Goal: Task Accomplishment & Management: Complete application form

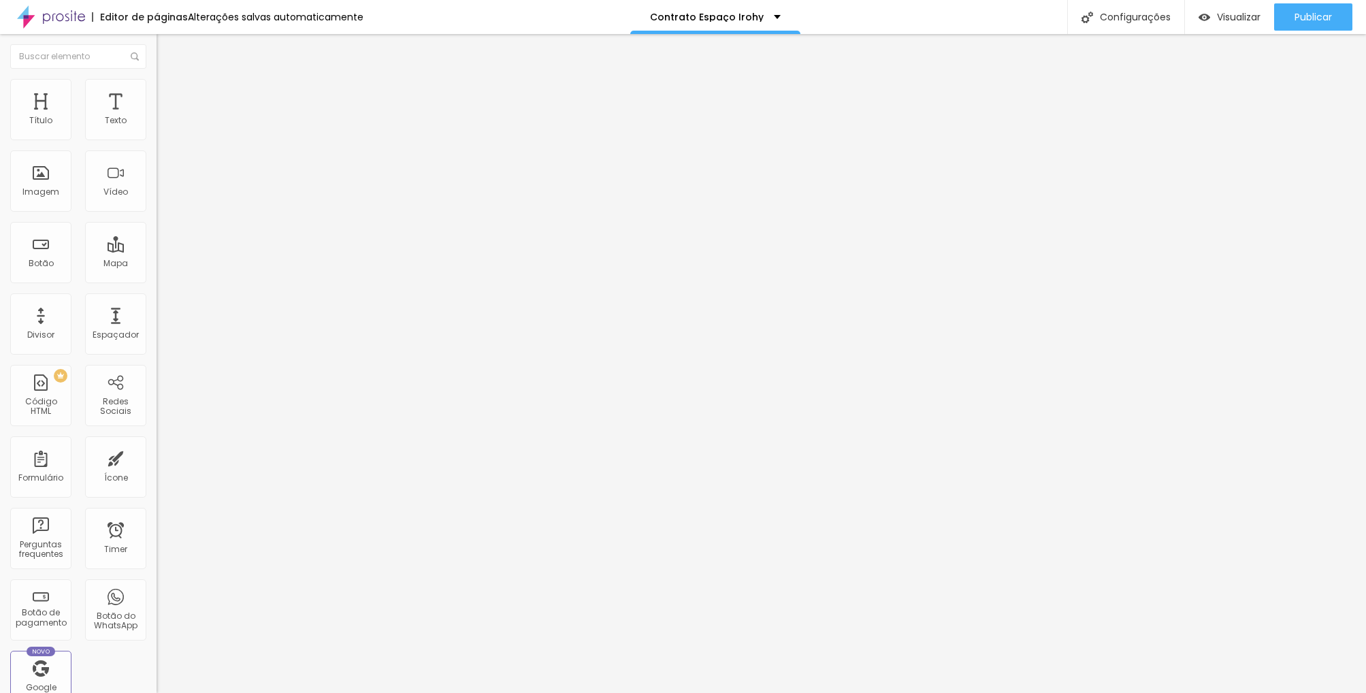
click at [157, 117] on span "Trocar imagem" at bounding box center [194, 111] width 74 height 12
click at [157, 137] on div "Contrato Bodas" at bounding box center [235, 125] width 157 height 23
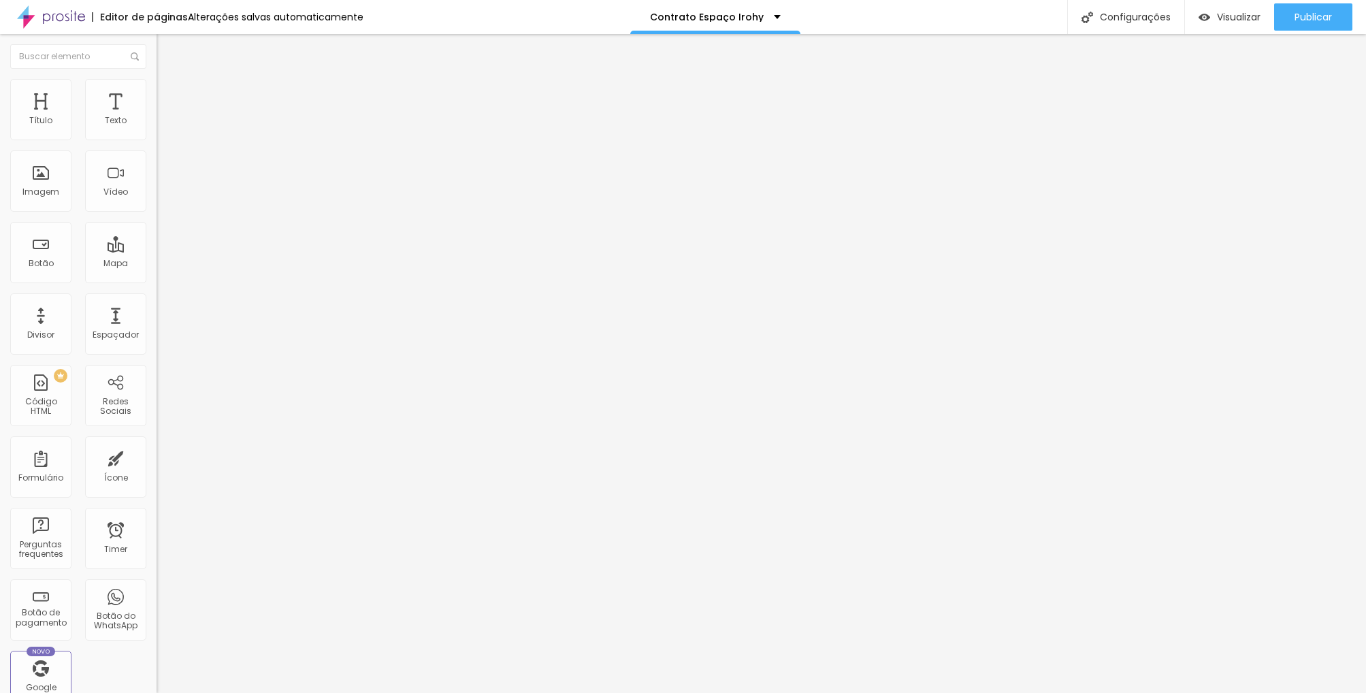
type input "Contrato Espaço Irohy"
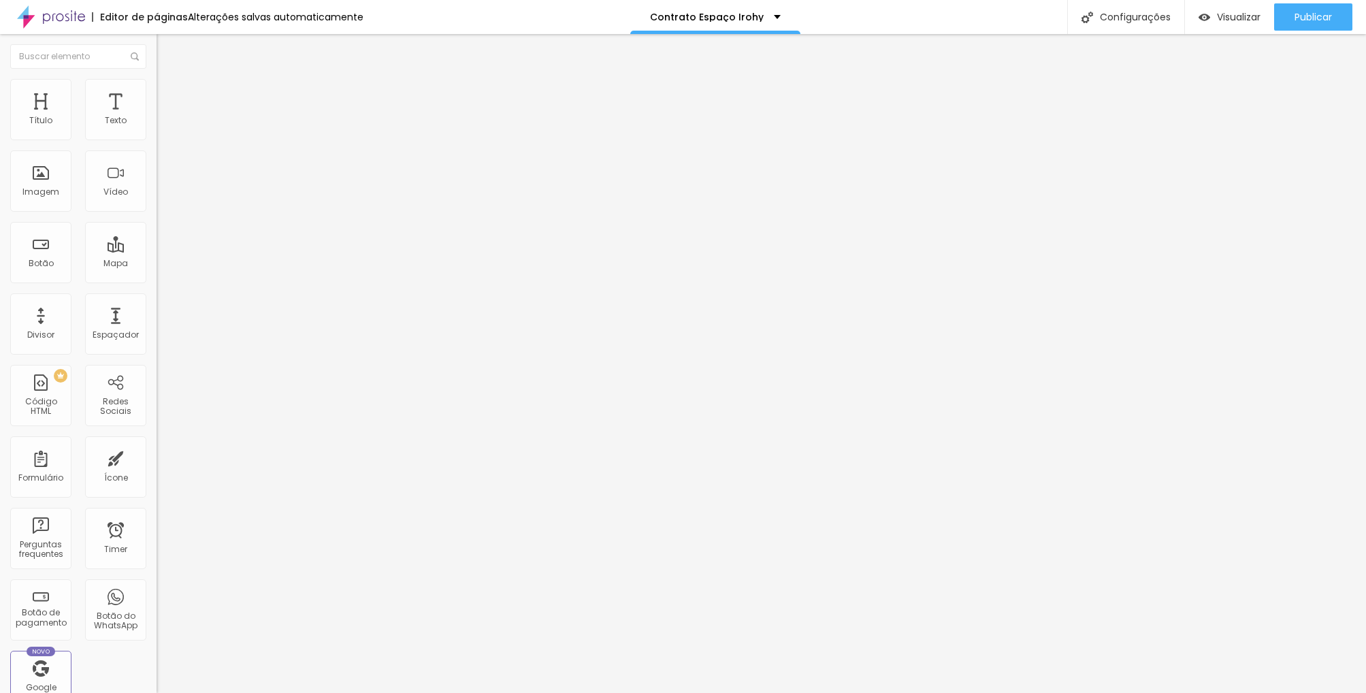
type input "Nome do contratante"
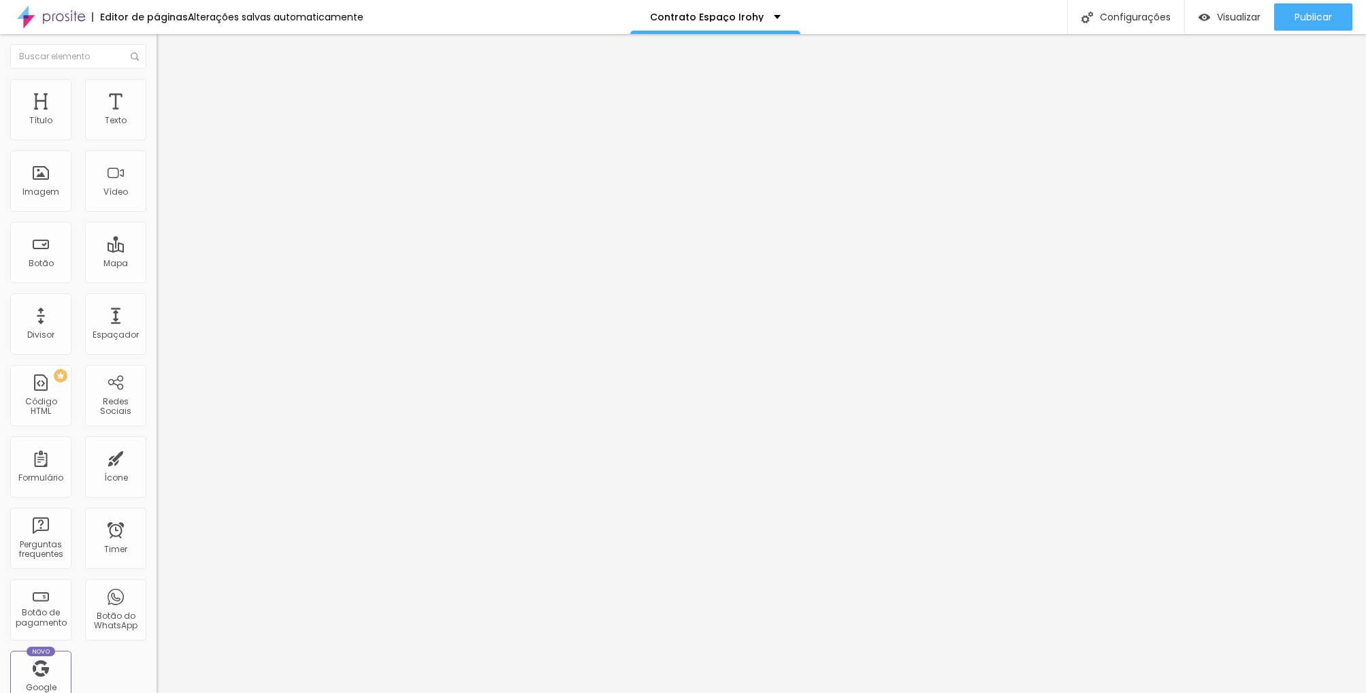
type input "RG"
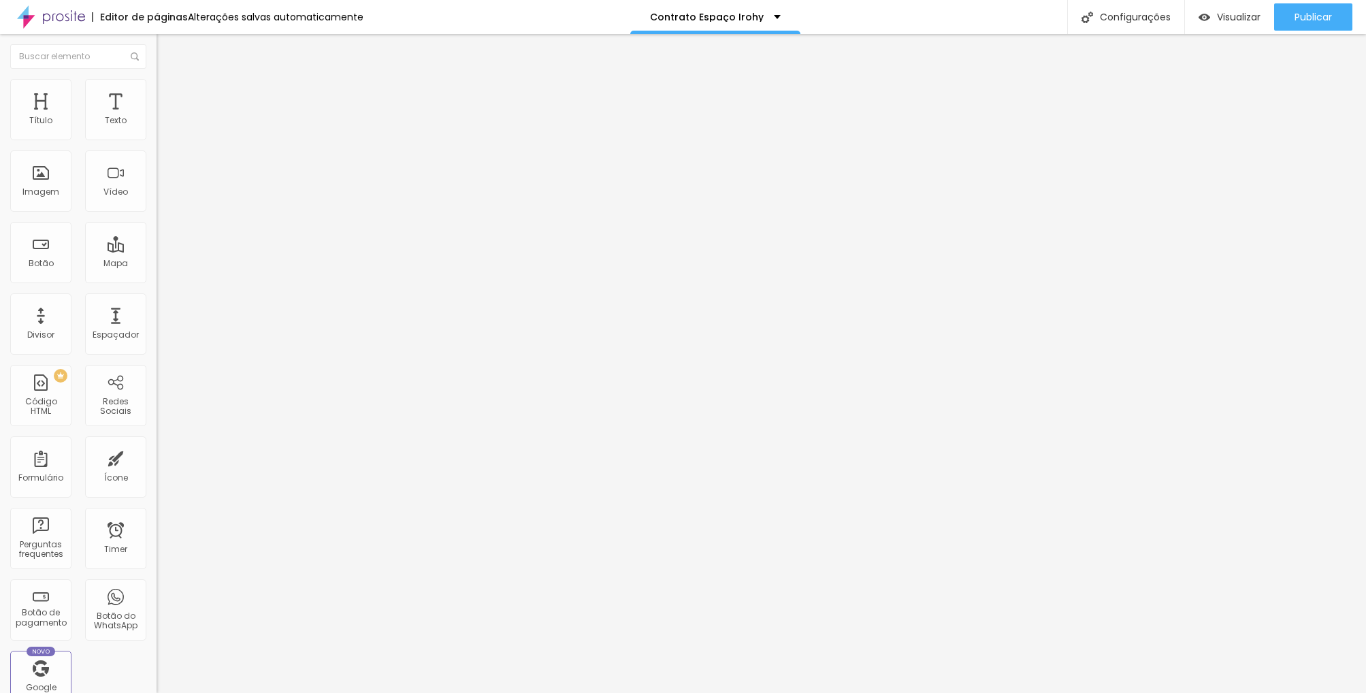
type input "CPF:"
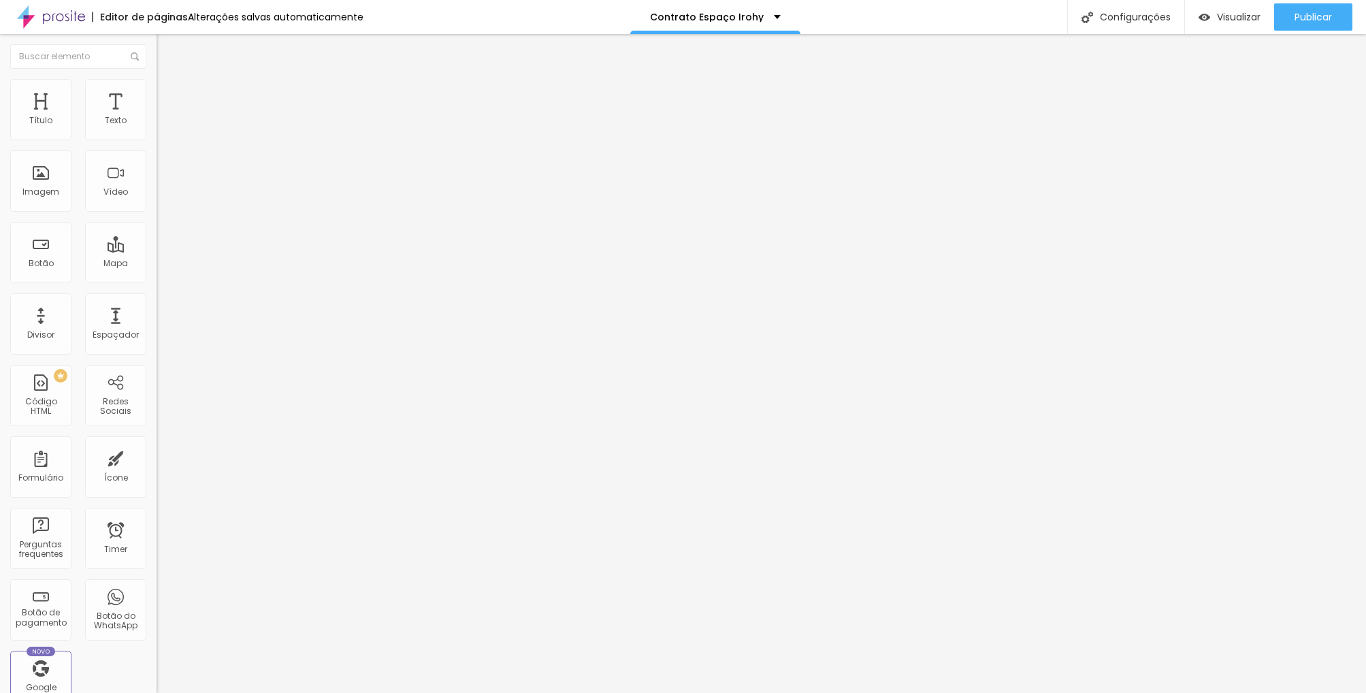
type input "Endereço"
type input "CPF"
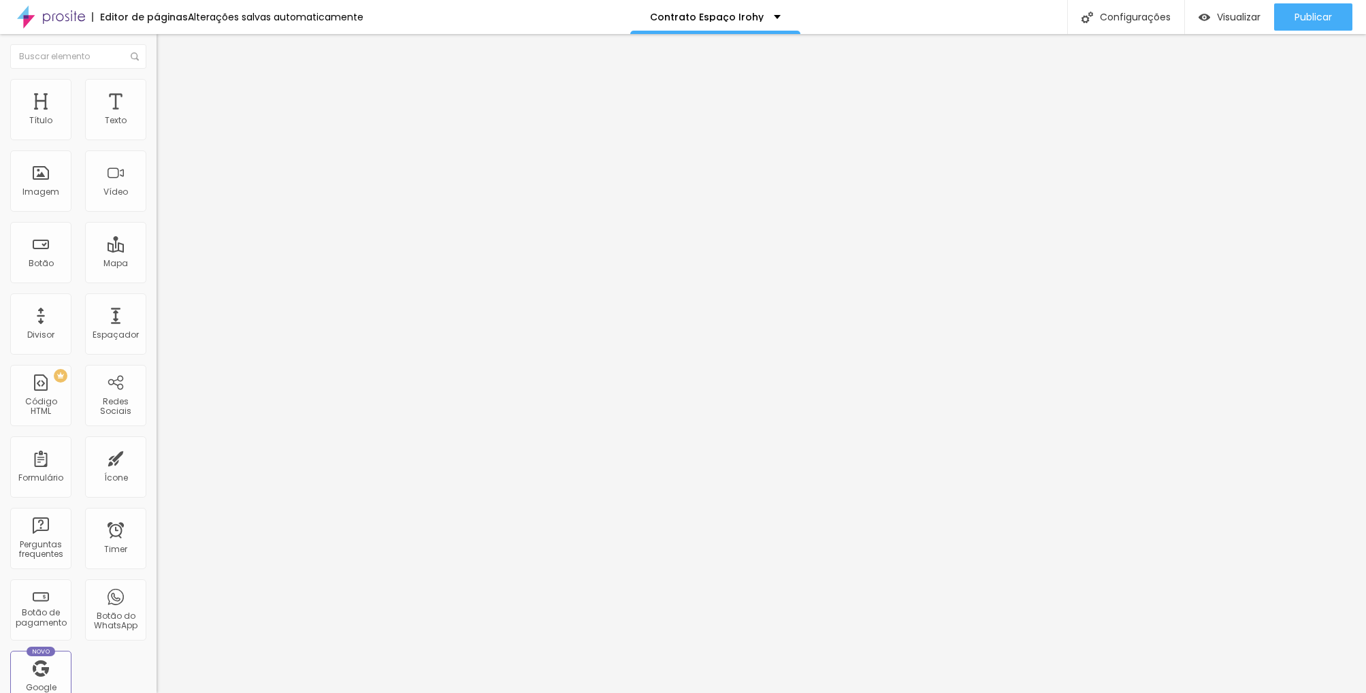
type input "Coloque o endereço completo"
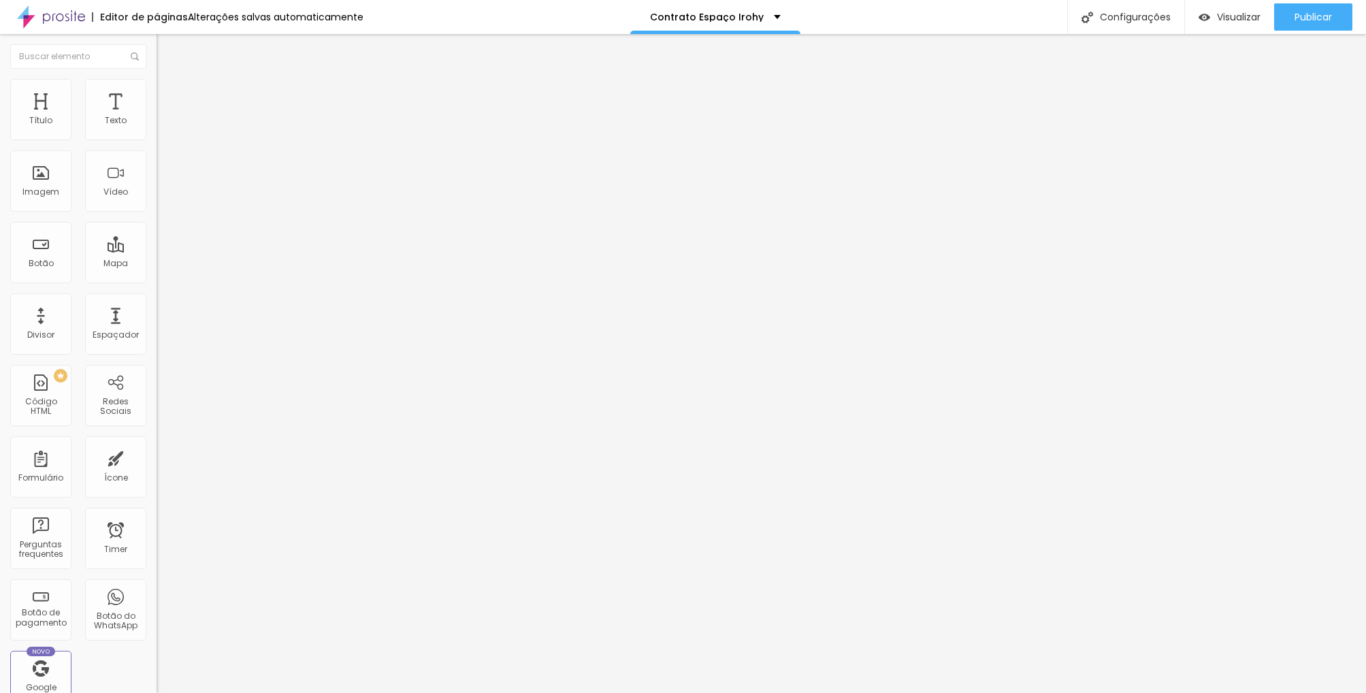
type input "C"
type input "Telefone"
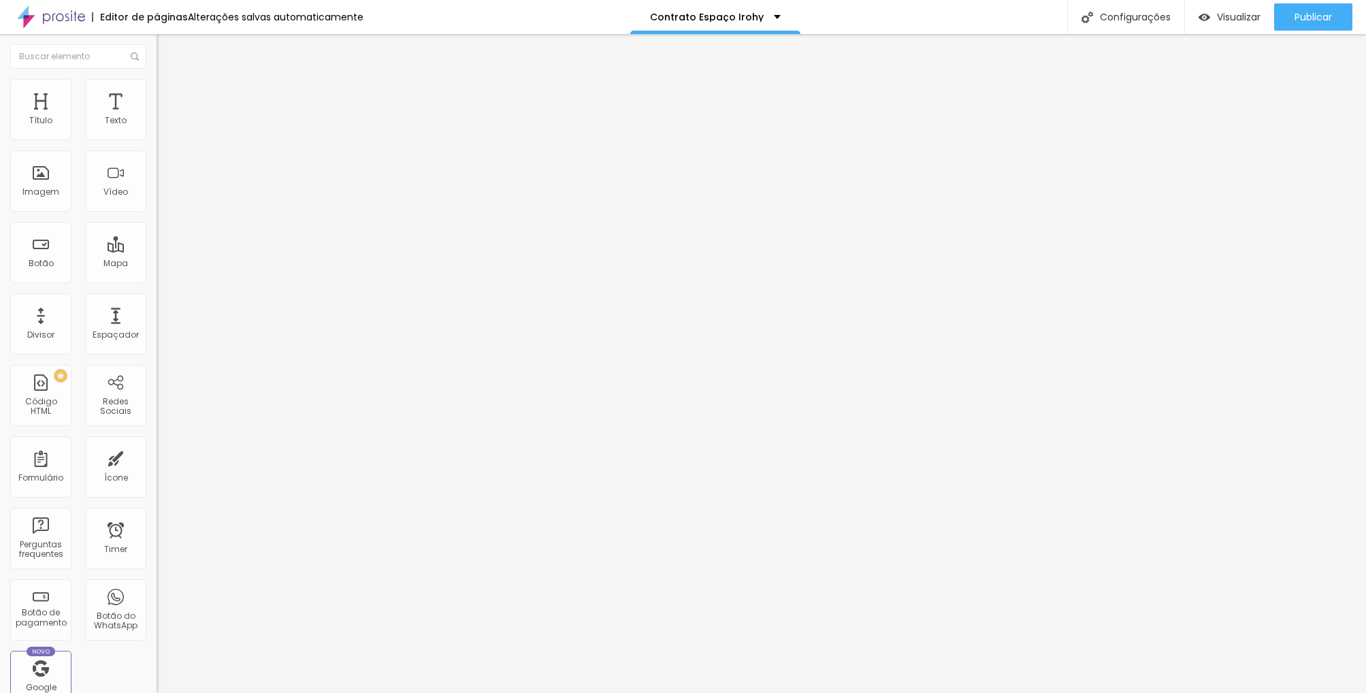
drag, startPoint x: 457, startPoint y: 240, endPoint x: 455, endPoint y: 418, distance: 177.6
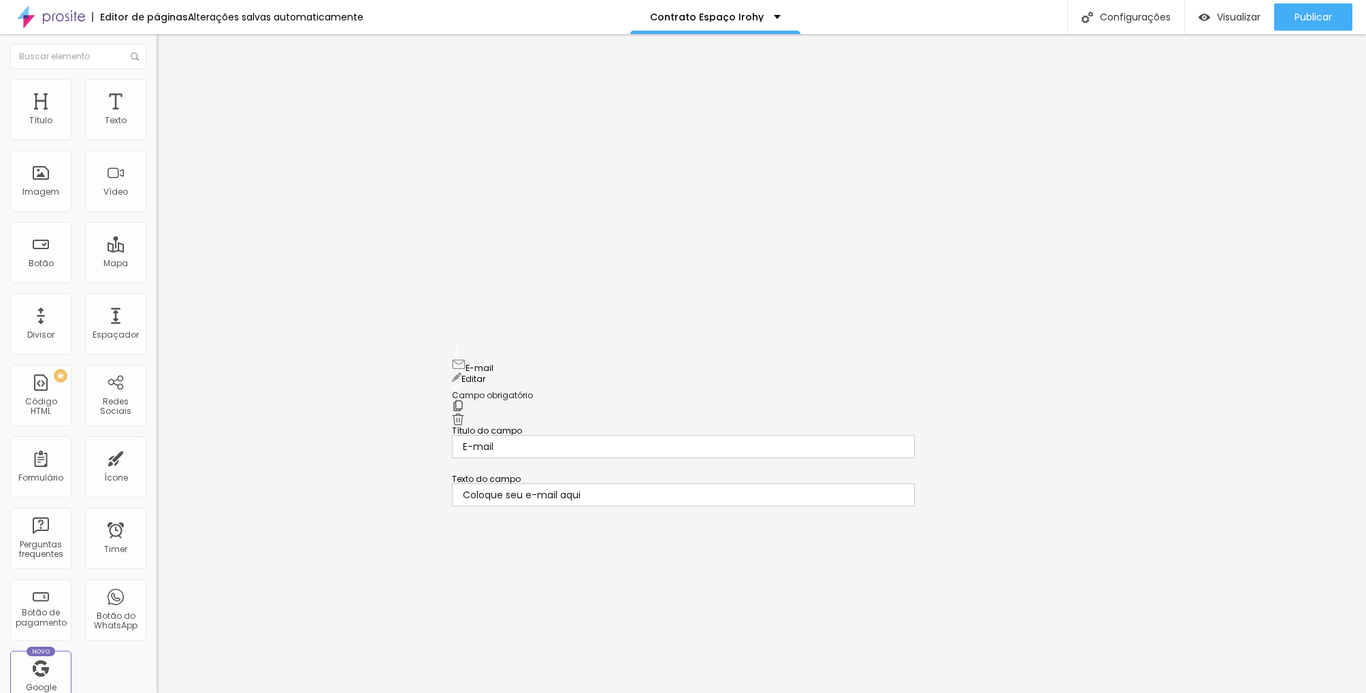
drag, startPoint x: 457, startPoint y: 330, endPoint x: 465, endPoint y: 340, distance: 12.5
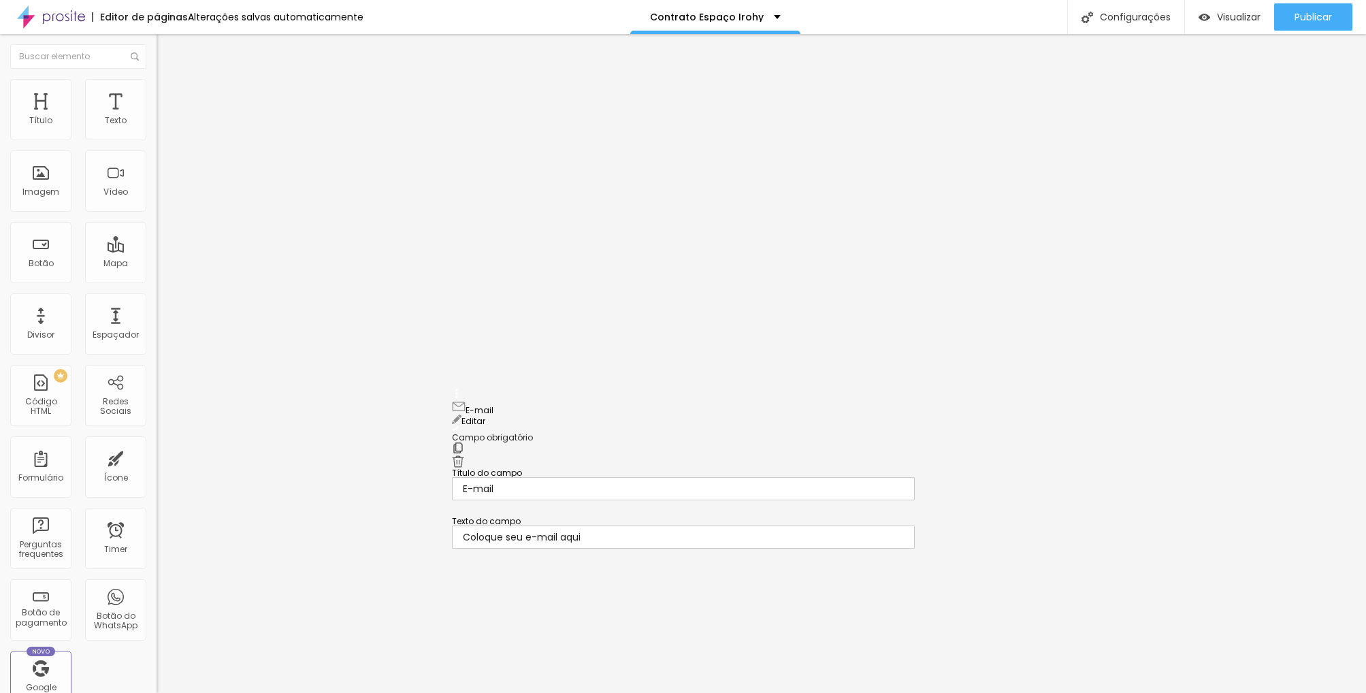
drag, startPoint x: 459, startPoint y: 284, endPoint x: 459, endPoint y: 399, distance: 115.7
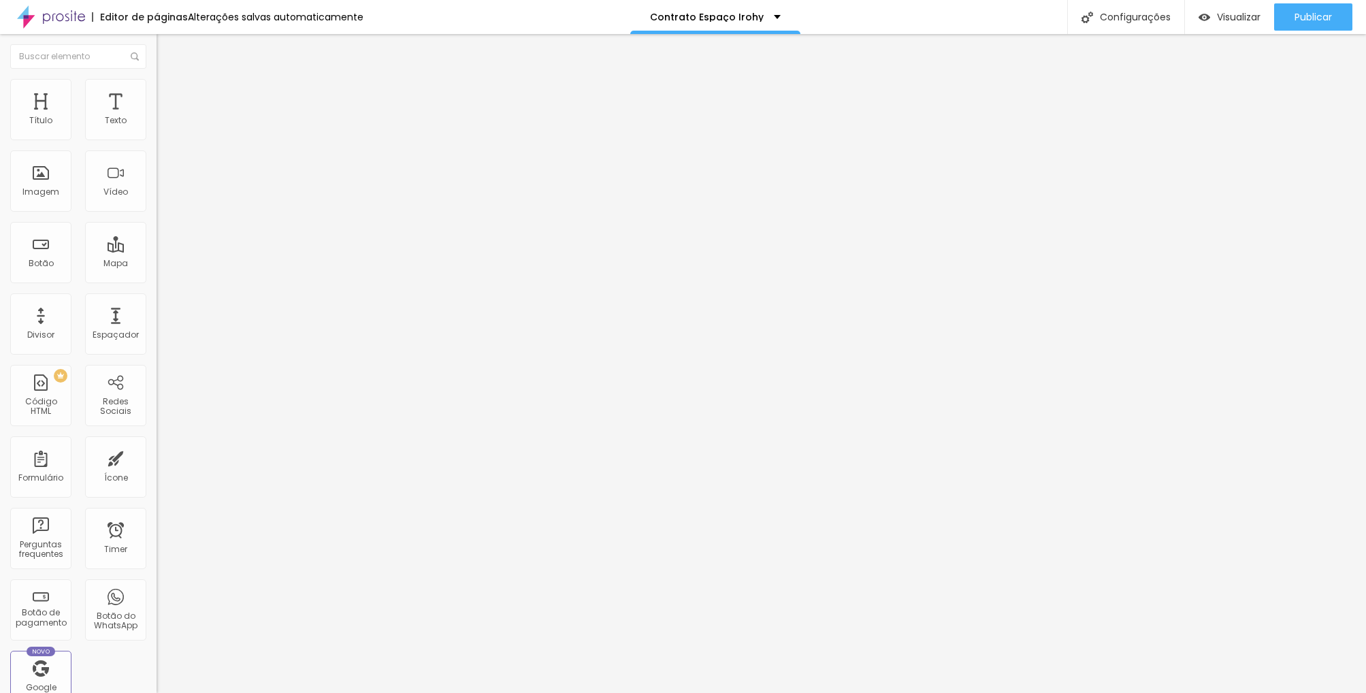
type input "T"
type input "E"
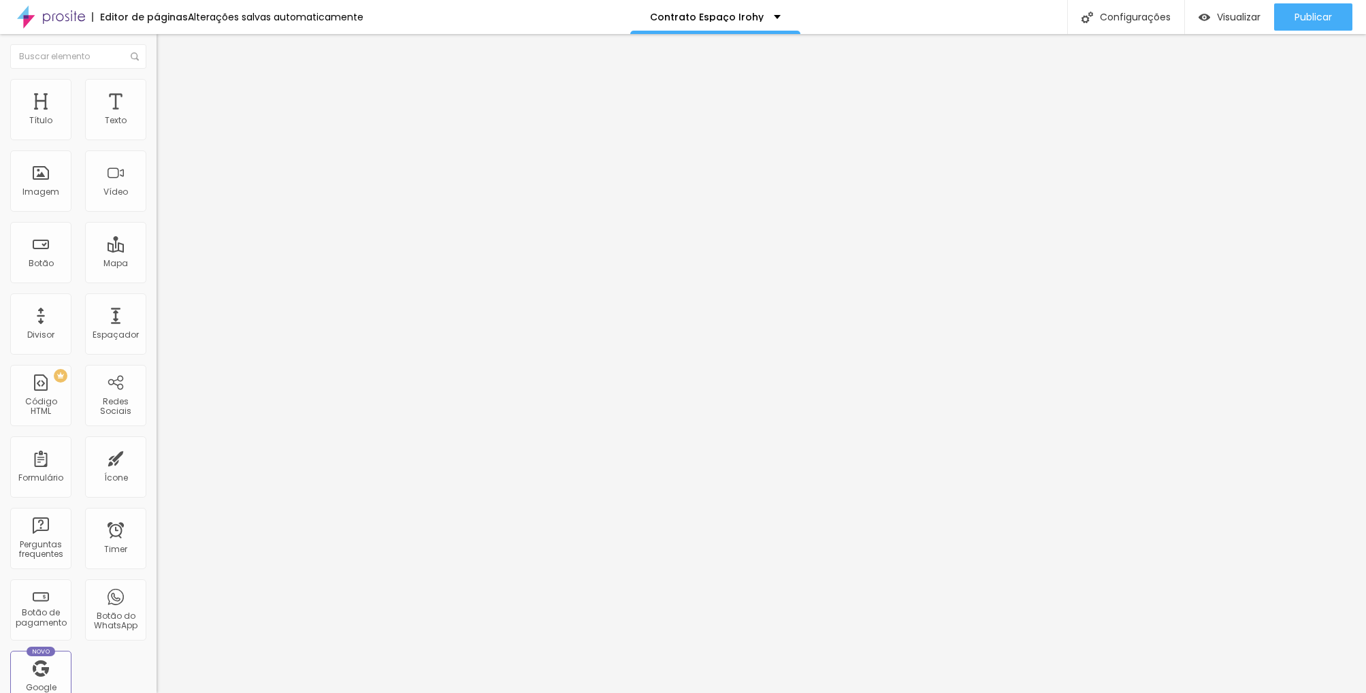
scroll to position [156, 0]
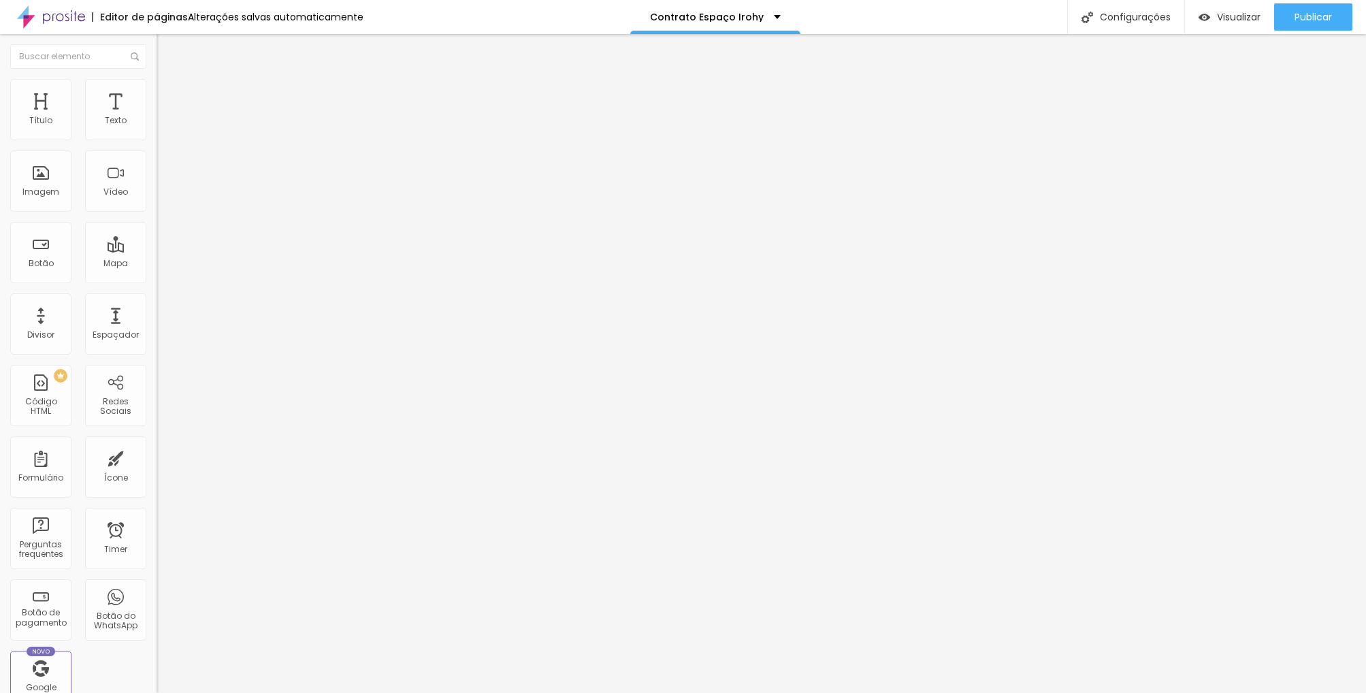
type input "Data da festa"
drag, startPoint x: 772, startPoint y: 380, endPoint x: 802, endPoint y: 416, distance: 46.9
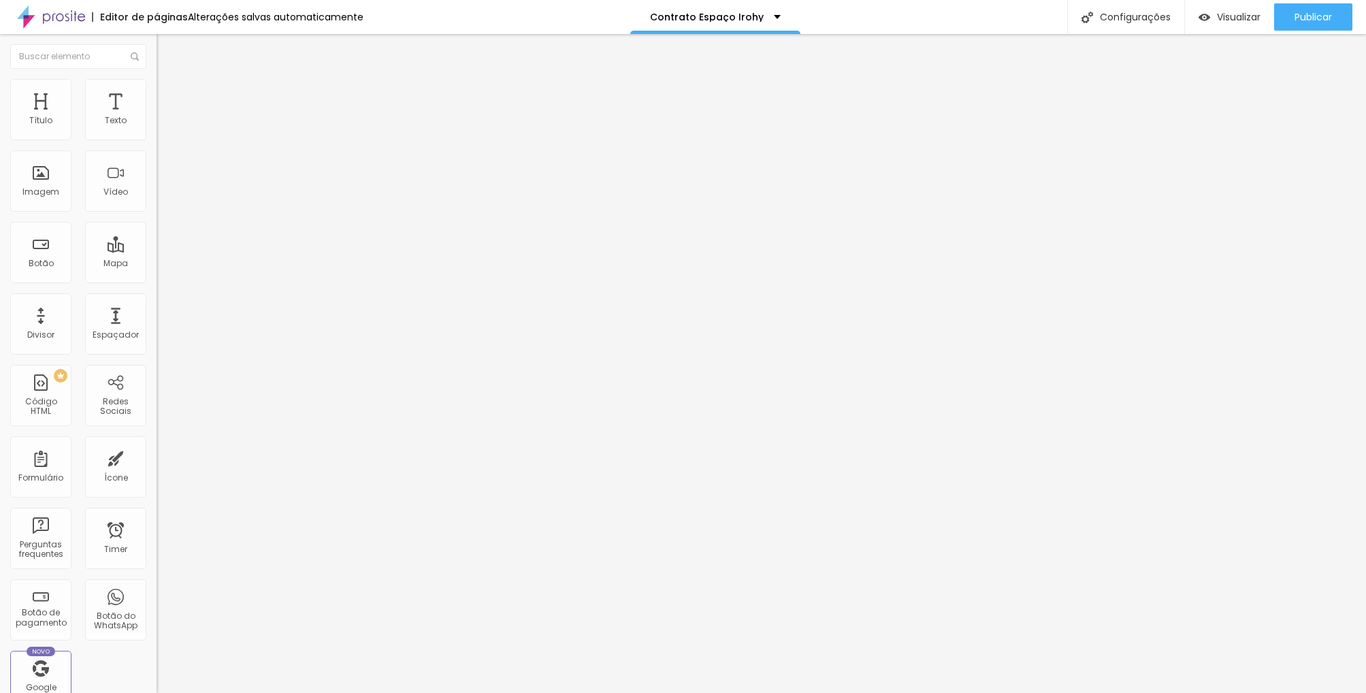
type input "I"
type input "Horário previsto para início e término"
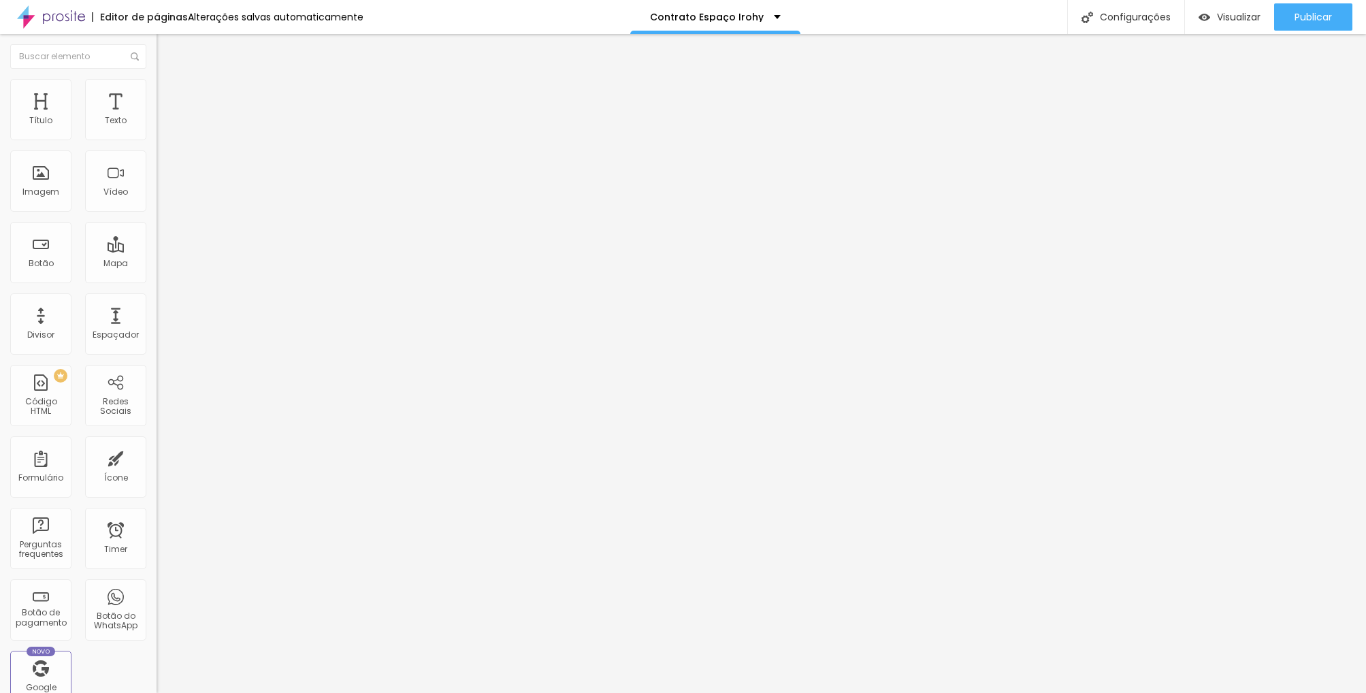
radio input "true"
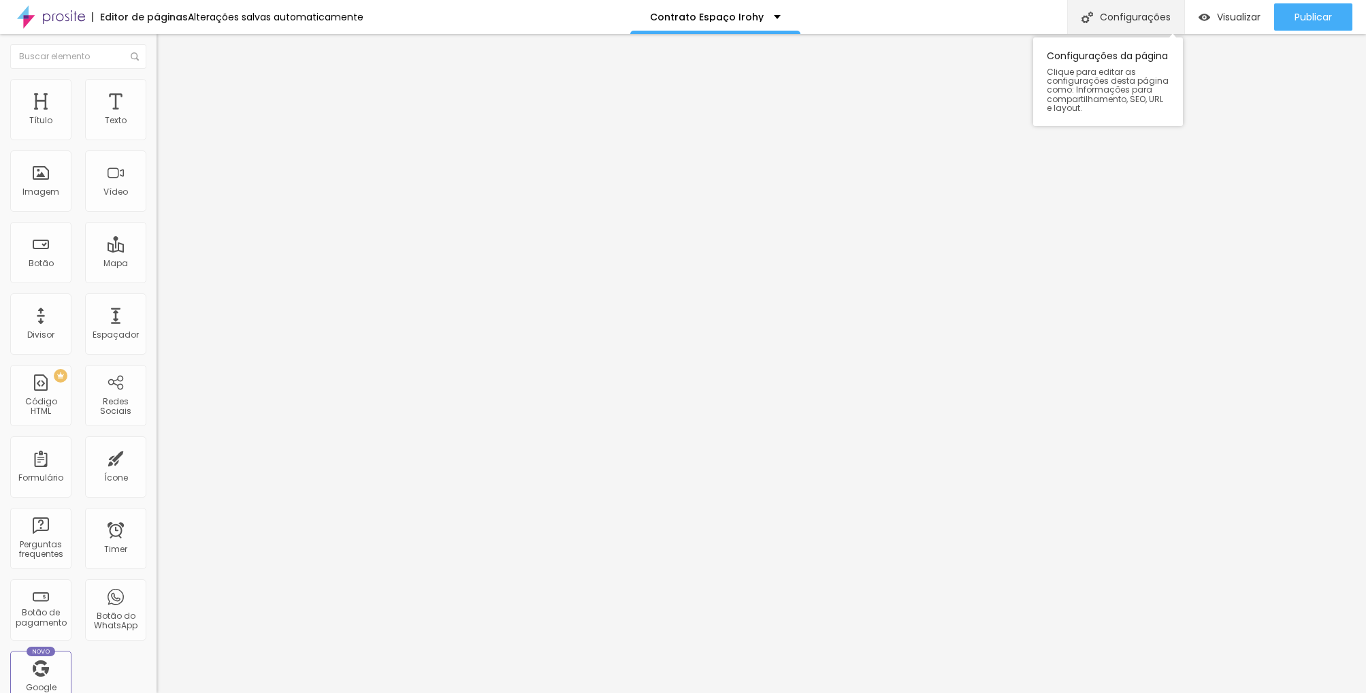
click at [1115, 22] on div "Configurações" at bounding box center [1125, 17] width 117 height 34
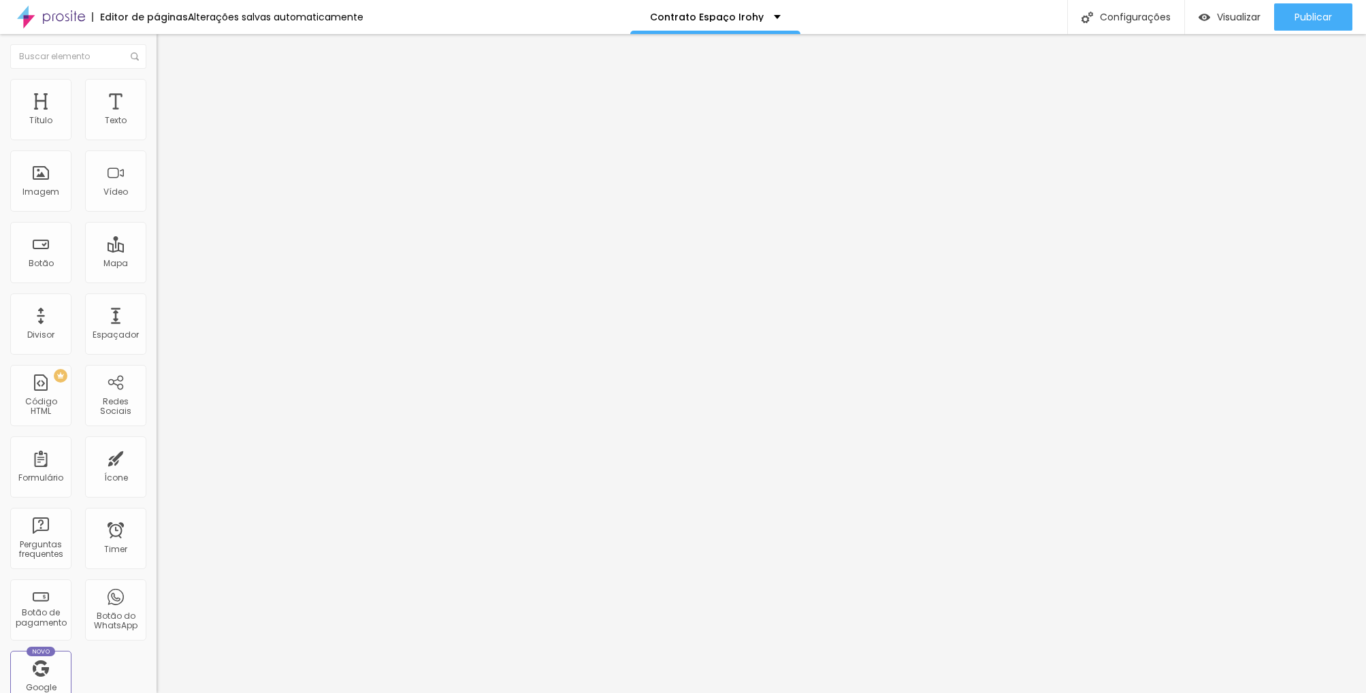
type input "Espaço Irohy"
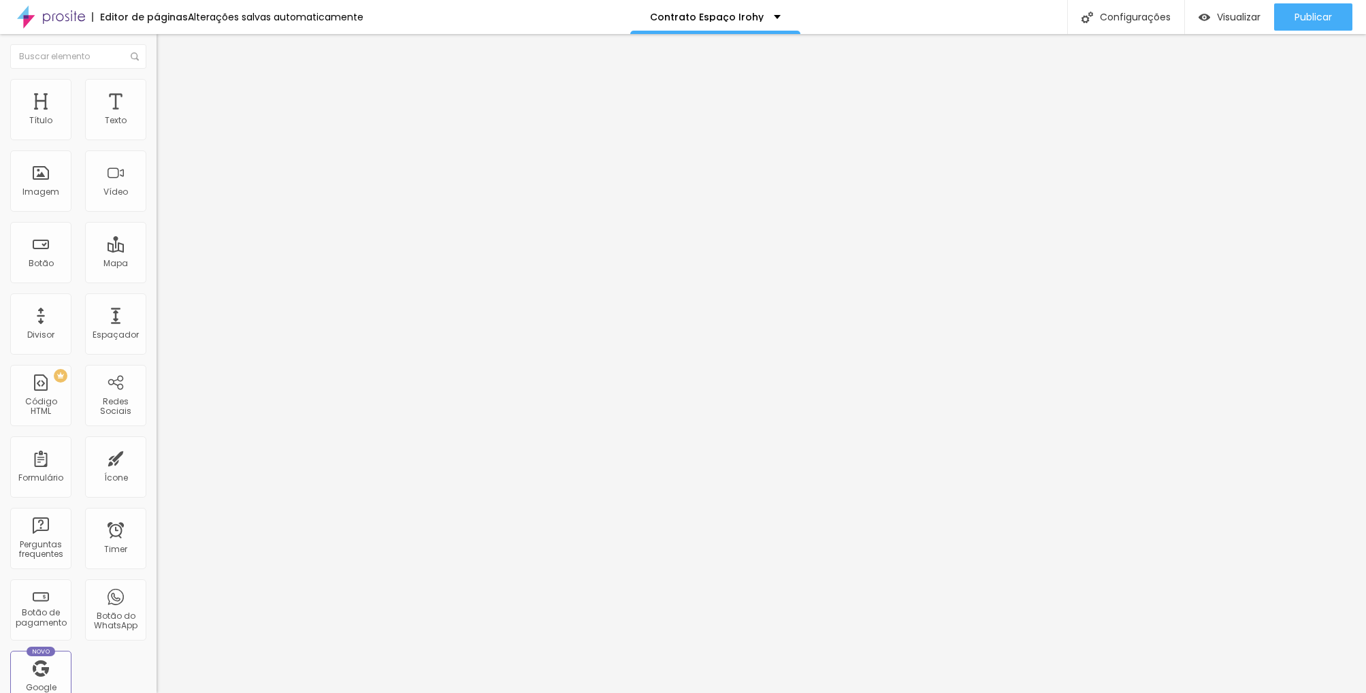
drag, startPoint x: 644, startPoint y: 516, endPoint x: 505, endPoint y: 450, distance: 154.0
type textarea "E"
type textarea "F"
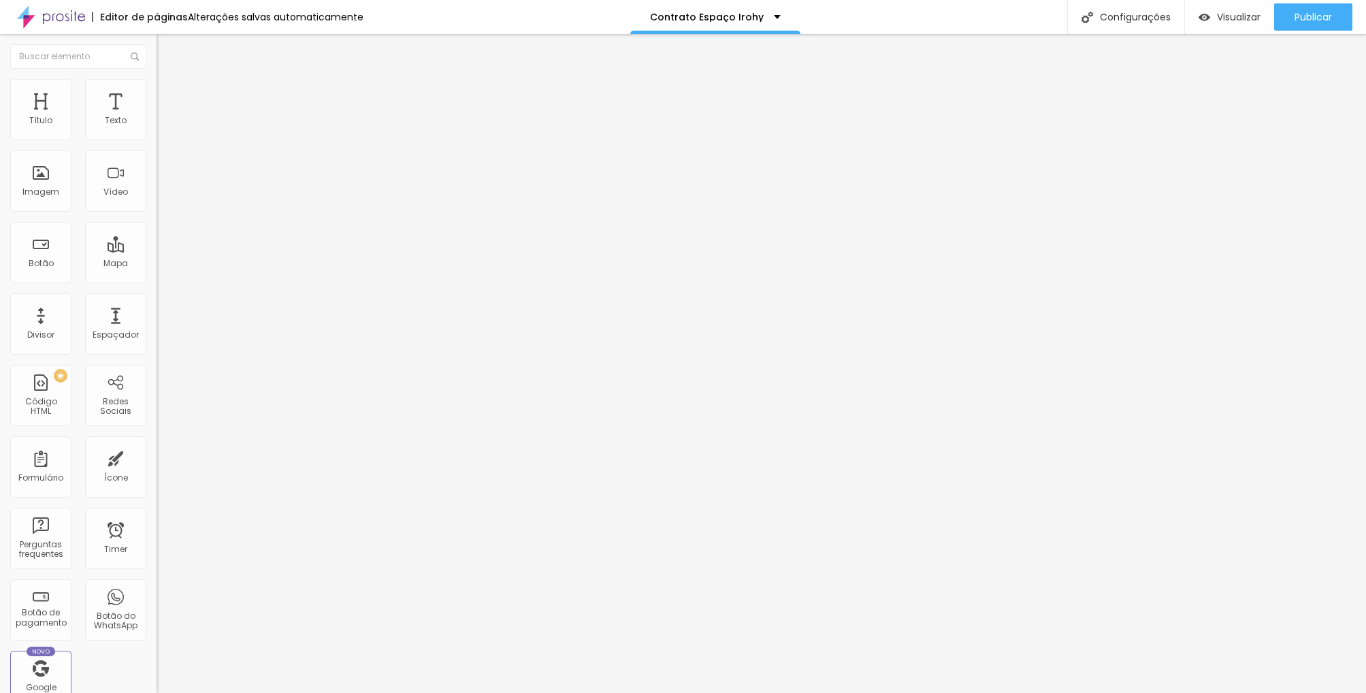
type textarea "@espacoirohy"
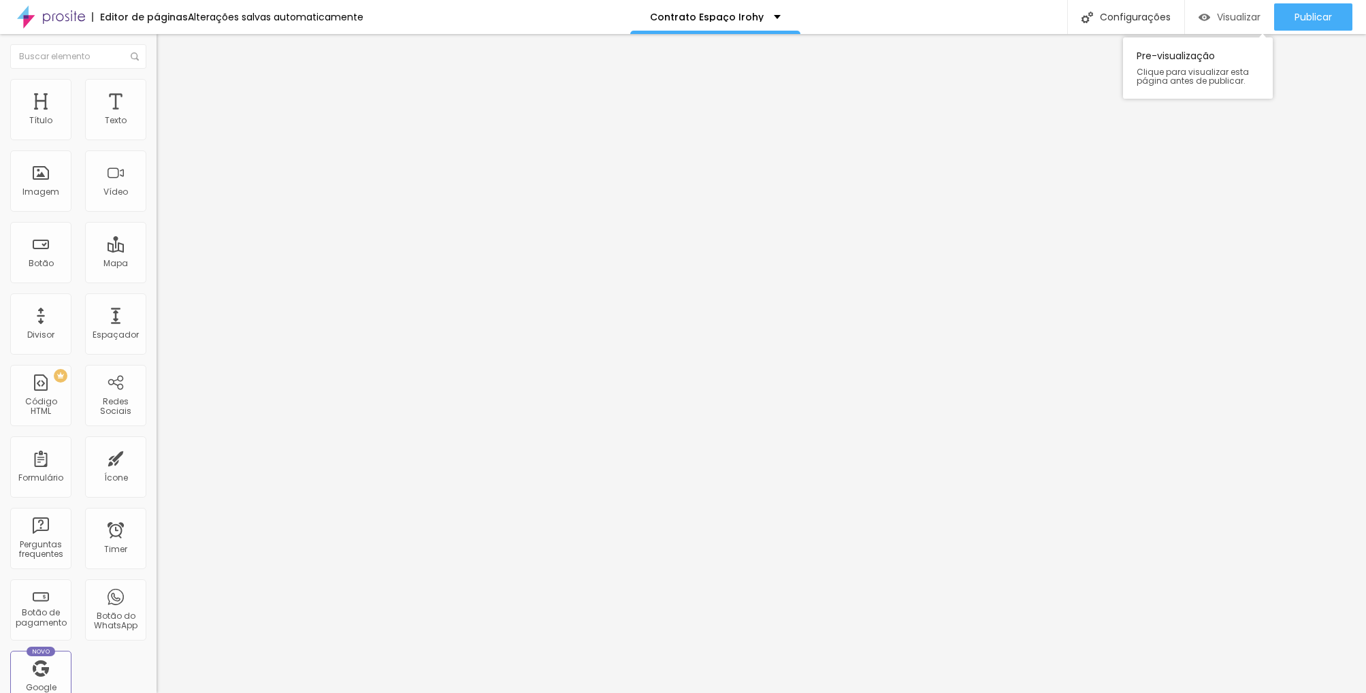
click at [1224, 18] on span "Visualizar" at bounding box center [1239, 17] width 44 height 11
